Goal: Entertainment & Leisure: Consume media (video, audio)

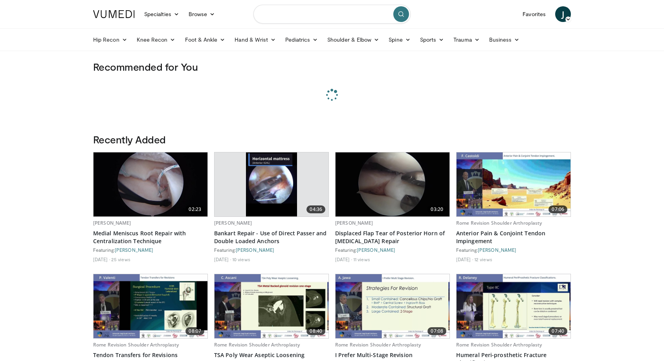
click at [352, 17] on input "Search topics, interventions" at bounding box center [332, 14] width 157 height 19
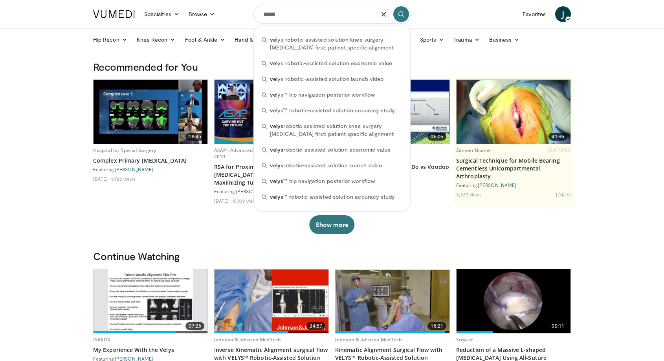
click at [307, 13] on input "*****" at bounding box center [332, 14] width 157 height 19
type input "*****"
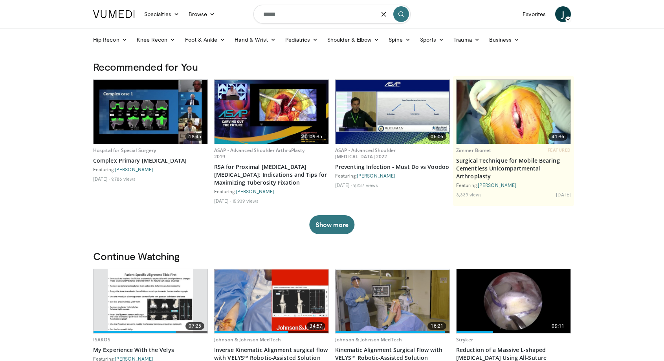
click at [401, 13] on icon "submit" at bounding box center [401, 14] width 6 height 6
click at [167, 14] on link "Specialties" at bounding box center [162, 14] width 44 height 16
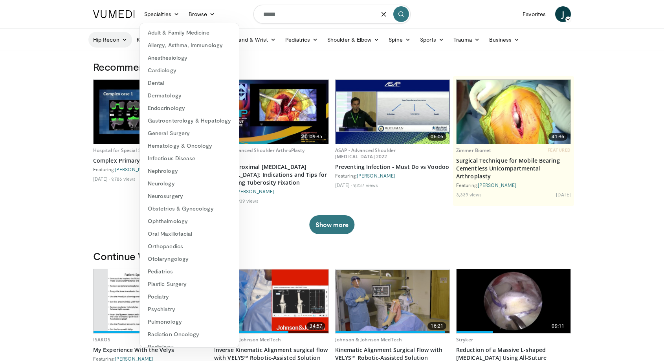
click at [103, 37] on link "Hip Recon" at bounding box center [110, 40] width 44 height 16
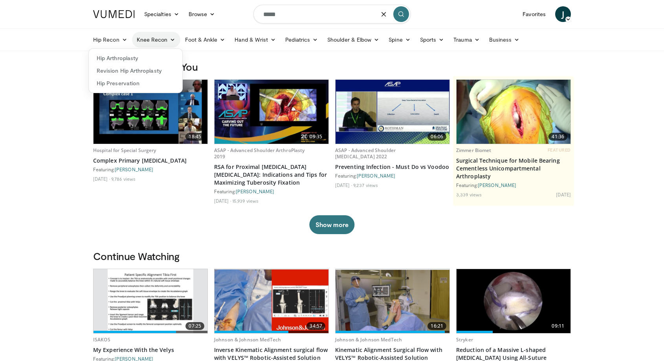
click at [162, 35] on link "Knee Recon" at bounding box center [156, 40] width 48 height 16
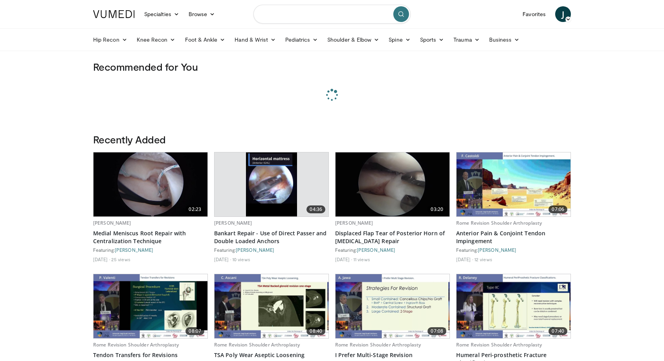
click at [289, 9] on input "Search topics, interventions" at bounding box center [332, 14] width 157 height 19
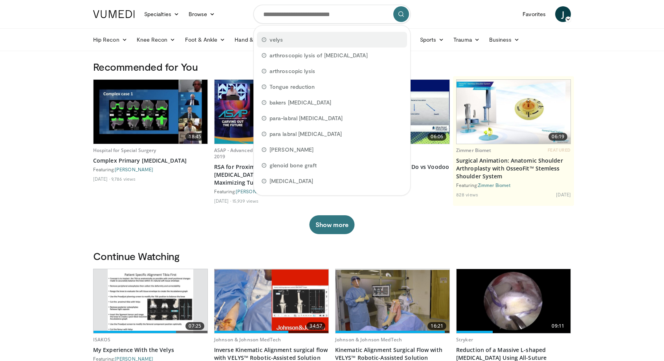
click at [279, 40] on span "velys" at bounding box center [276, 40] width 13 height 8
type input "*****"
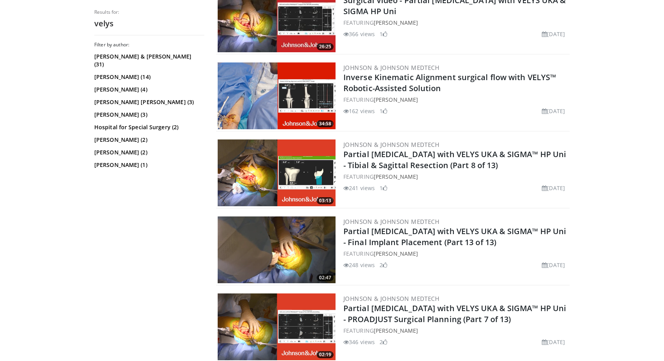
scroll to position [354, 0]
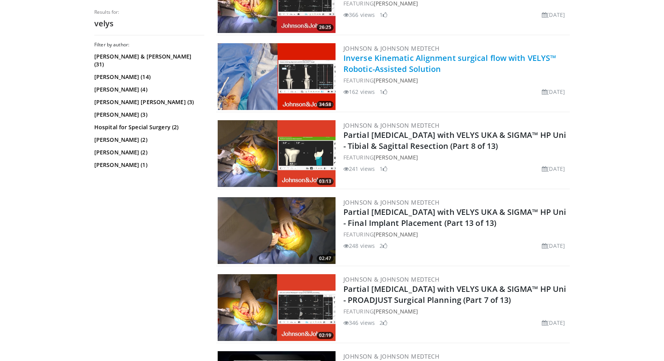
click at [412, 56] on link "Inverse Kinematic Alignment surgical flow with VELYS™ Robotic-Assisted Solution" at bounding box center [450, 64] width 213 height 22
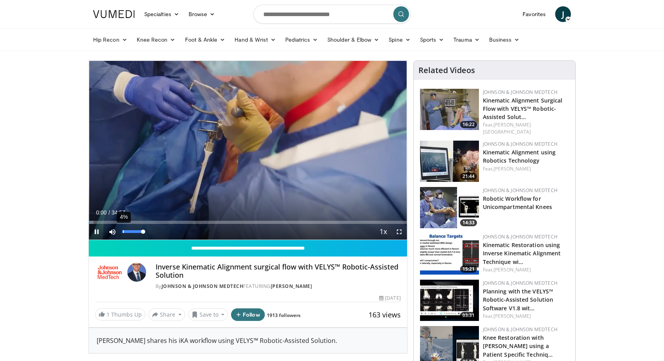
click at [123, 230] on div "4%" at bounding box center [134, 232] width 28 height 16
drag, startPoint x: 136, startPoint y: 233, endPoint x: 124, endPoint y: 235, distance: 12.7
click at [124, 235] on div "7%" at bounding box center [134, 232] width 28 height 16
click at [102, 217] on div "Loaded : 1.90% 00:04 01:28" at bounding box center [248, 220] width 318 height 7
drag, startPoint x: 95, startPoint y: 231, endPoint x: 97, endPoint y: 225, distance: 7.0
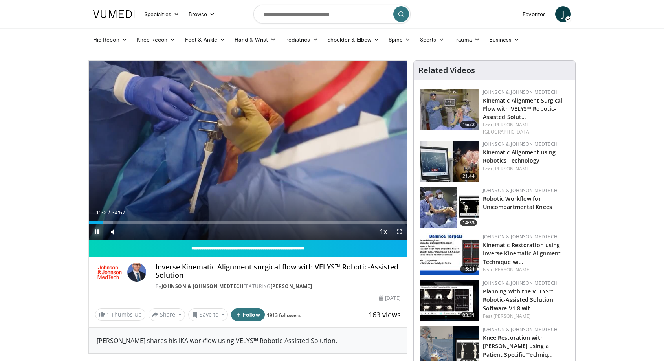
click at [95, 231] on span "Video Player" at bounding box center [97, 232] width 16 height 16
click at [97, 228] on span "Video Player" at bounding box center [97, 232] width 16 height 16
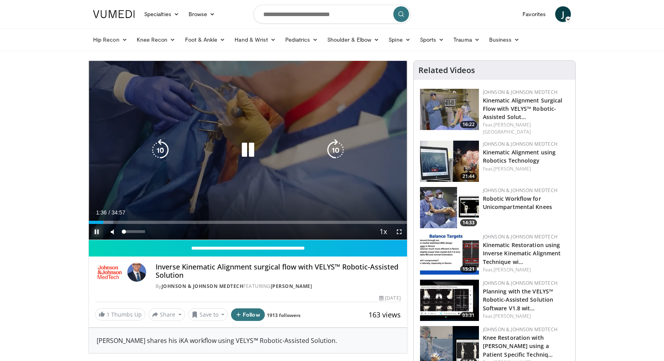
click at [124, 230] on div "Volume Level" at bounding box center [123, 231] width 2 height 3
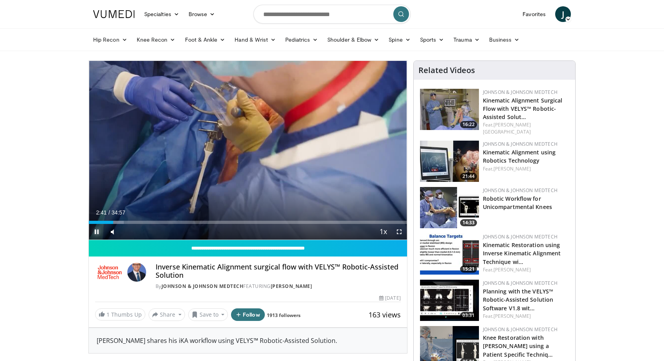
click at [94, 231] on span "Video Player" at bounding box center [97, 232] width 16 height 16
